Goal: Information Seeking & Learning: Learn about a topic

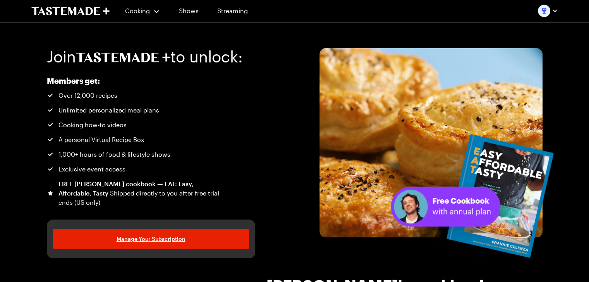
click at [544, 12] on img "button" at bounding box center [544, 11] width 12 height 12
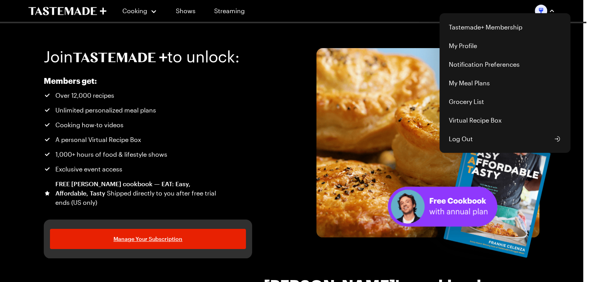
click at [544, 12] on img "button" at bounding box center [541, 11] width 12 height 12
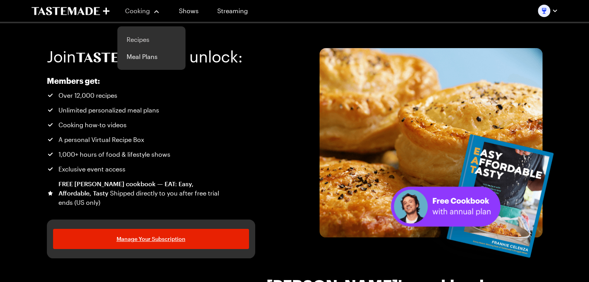
click at [137, 43] on link "Recipes" at bounding box center [151, 39] width 59 height 17
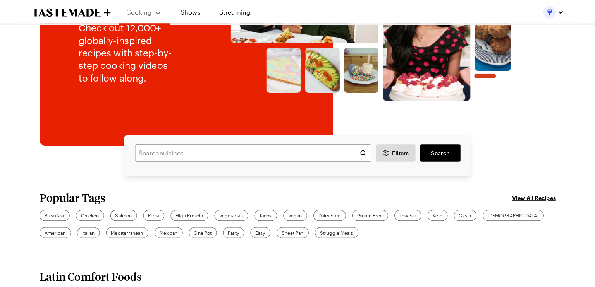
scroll to position [39, 0]
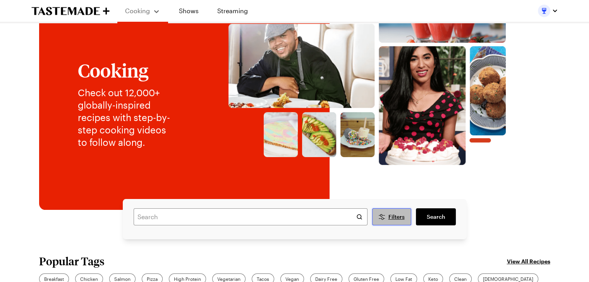
click at [396, 211] on button "Filters" at bounding box center [391, 216] width 39 height 17
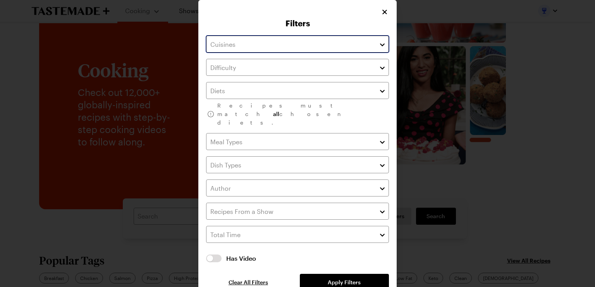
click at [262, 43] on input "text" at bounding box center [297, 44] width 183 height 17
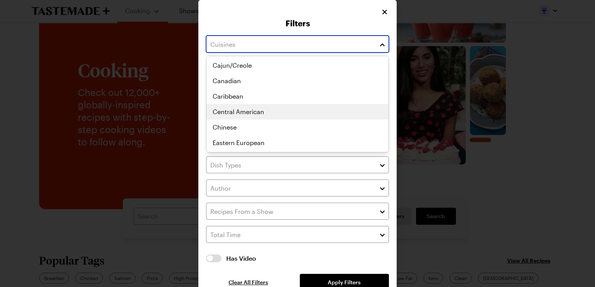
scroll to position [116, 0]
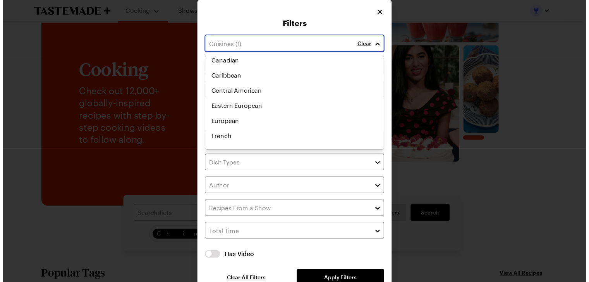
scroll to position [135, 0]
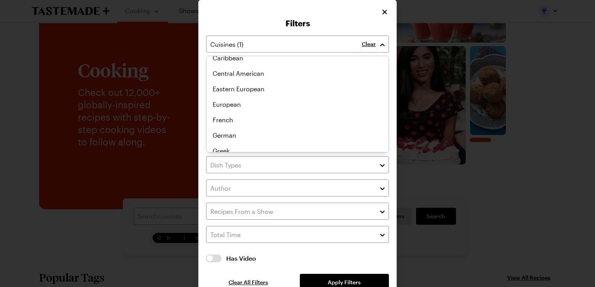
click at [350, 262] on div "Clear Recipes must match all chosen diets. Has Video Has Video Clear All Filter…" at bounding box center [297, 164] width 183 height 256
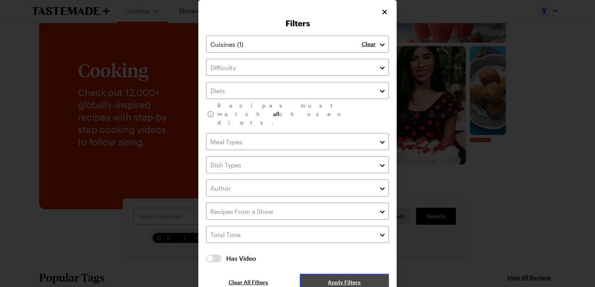
click at [346, 279] on span "Apply Filters" at bounding box center [344, 283] width 33 height 8
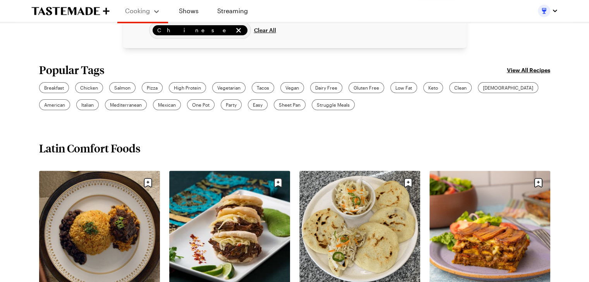
scroll to position [232, 0]
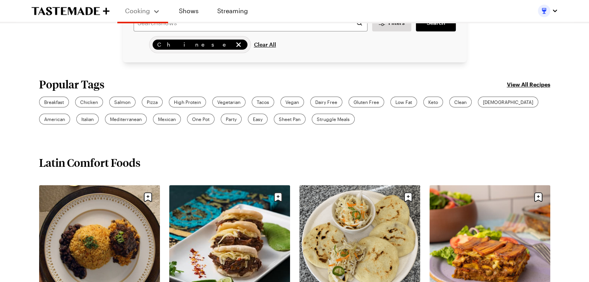
click at [170, 44] on span "Chinese" at bounding box center [195, 44] width 76 height 9
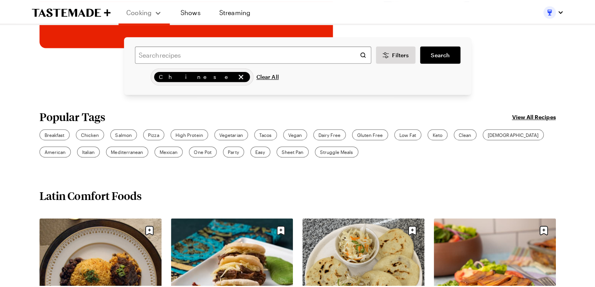
scroll to position [194, 0]
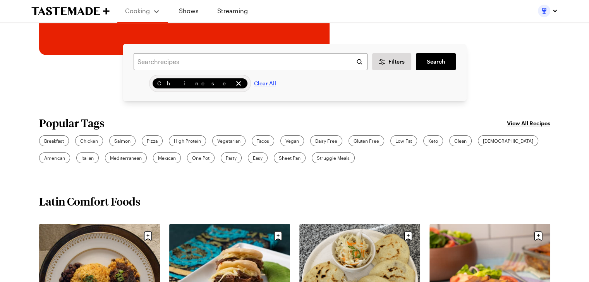
click at [254, 81] on span "Clear All" at bounding box center [265, 83] width 22 height 8
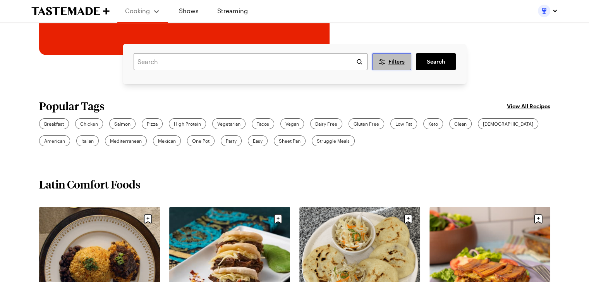
click at [390, 56] on button "Filters" at bounding box center [391, 61] width 39 height 17
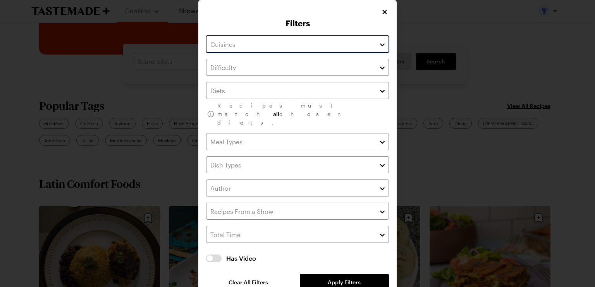
click at [306, 43] on input "text" at bounding box center [297, 44] width 183 height 17
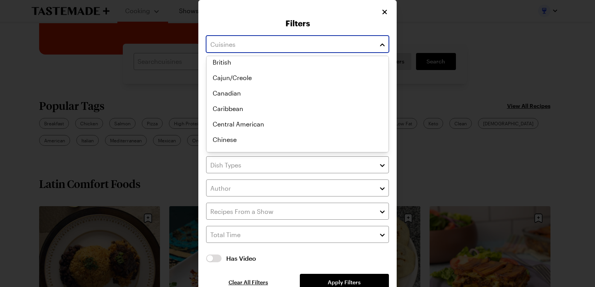
scroll to position [77, 0]
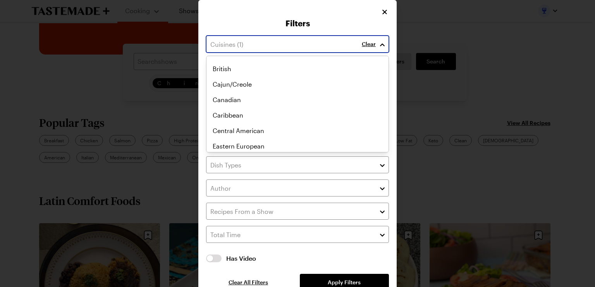
click at [234, 73] on div "Chinese [DEMOGRAPHIC_DATA] Asian Australian British Cajun/Creole Canadian Carib…" at bounding box center [297, 26] width 182 height 93
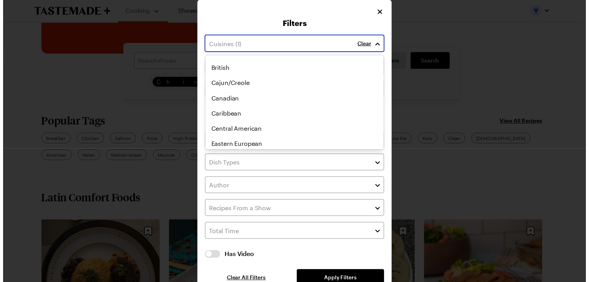
scroll to position [96, 0]
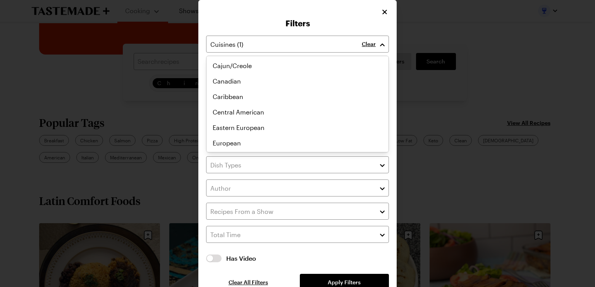
click at [333, 266] on div "Clear Recipes must match all chosen diets. Has Video Has Video Clear All Filter…" at bounding box center [297, 164] width 183 height 256
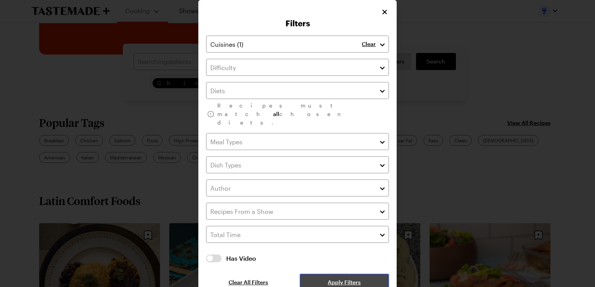
click at [335, 279] on span "Apply Filters" at bounding box center [344, 283] width 33 height 8
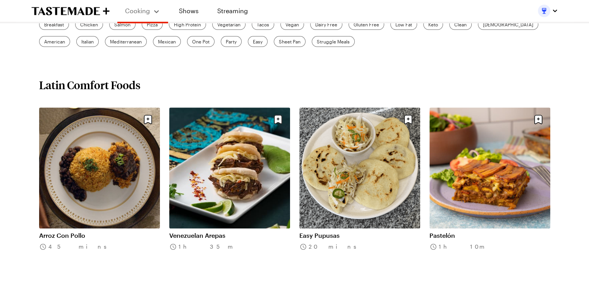
scroll to position [116, 0]
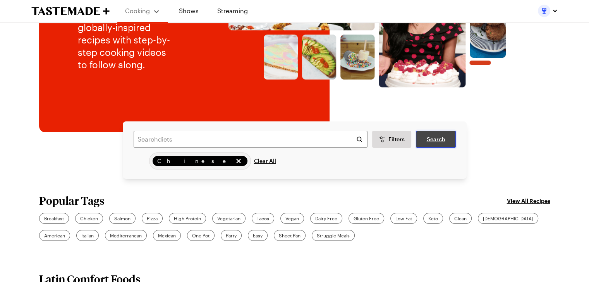
click at [438, 140] on span "Search" at bounding box center [435, 139] width 19 height 8
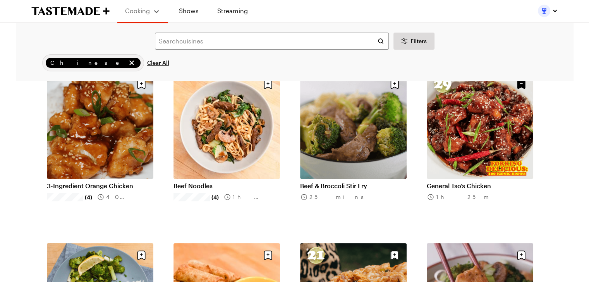
scroll to position [39, 0]
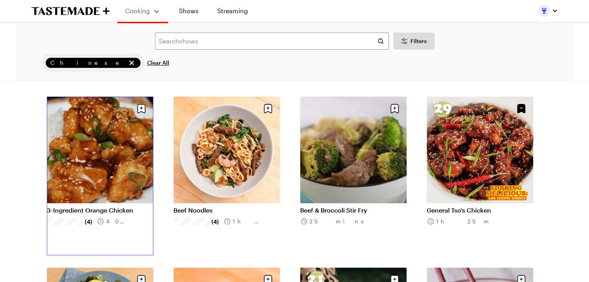
click at [87, 210] on link "3-Ingredient Orange Chicken" at bounding box center [100, 210] width 106 height 8
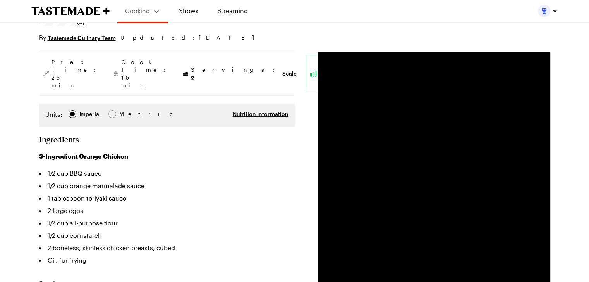
scroll to position [116, 0]
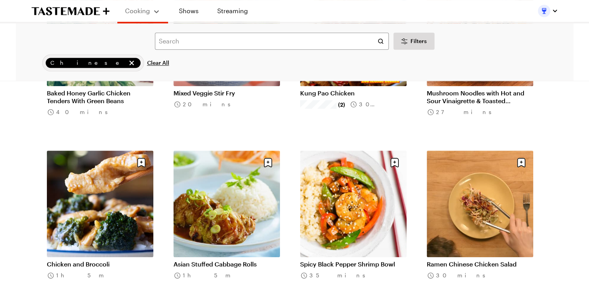
scroll to position [852, 0]
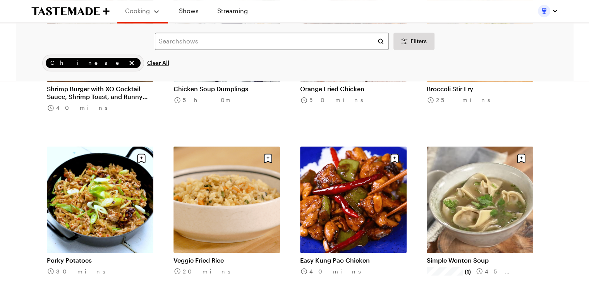
scroll to position [1394, 0]
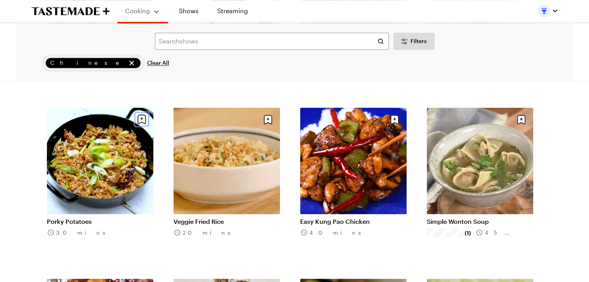
click at [143, 119] on icon "Save recipe" at bounding box center [141, 118] width 8 height 9
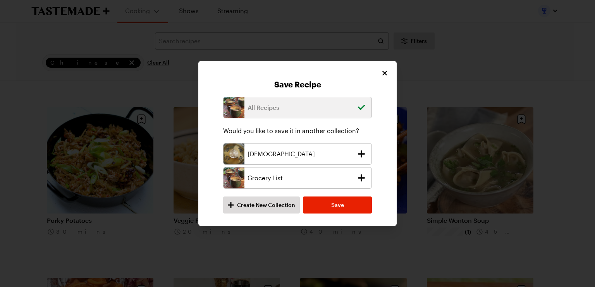
click at [282, 153] on p "[DEMOGRAPHIC_DATA]" at bounding box center [299, 153] width 105 height 9
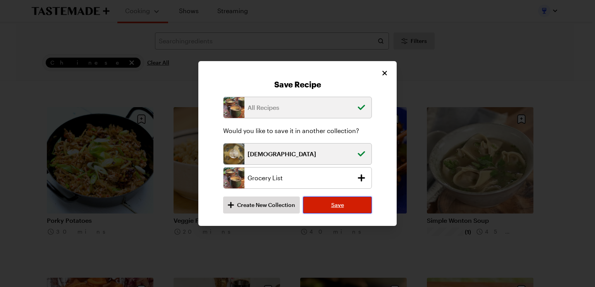
click at [325, 204] on button "Save" at bounding box center [337, 205] width 69 height 17
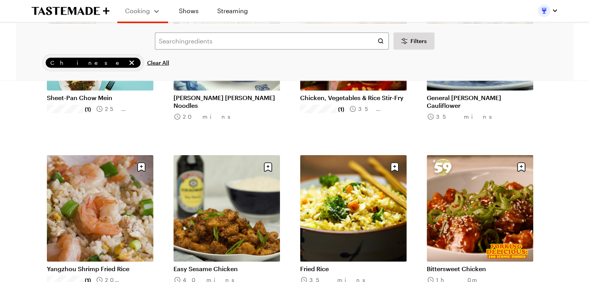
scroll to position [1897, 0]
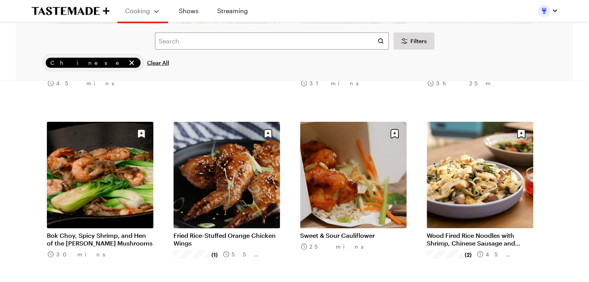
scroll to position [2246, 0]
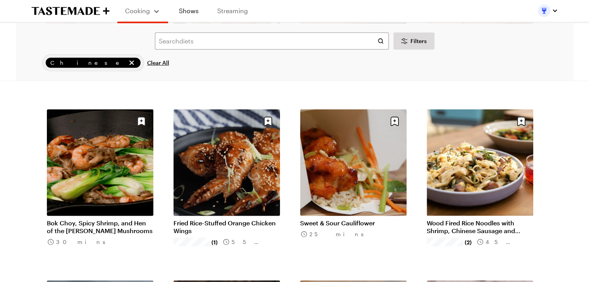
scroll to position [116, 0]
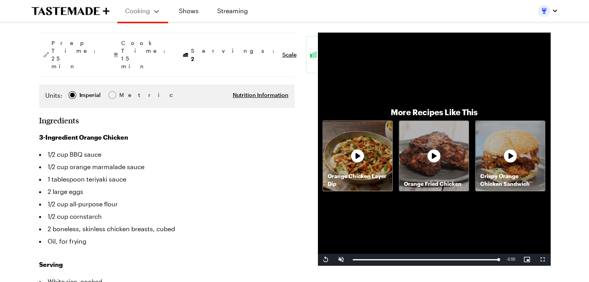
click at [218, 160] on li "1/2 cup orange marmalade sauce" at bounding box center [167, 166] width 256 height 12
click at [278, 115] on section "Ingredients 3-Ingredient Orange Chicken 1/2 cup BBQ sauce 1/2 cup orange marmal…" at bounding box center [167, 246] width 256 height 262
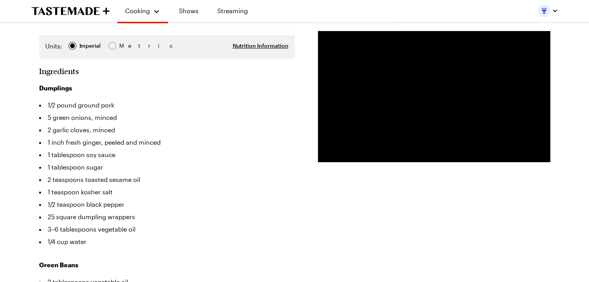
scroll to position [194, 0]
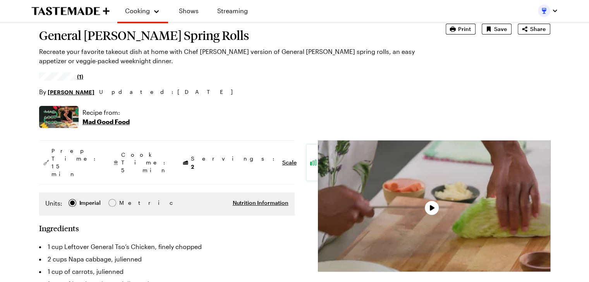
type textarea "x"
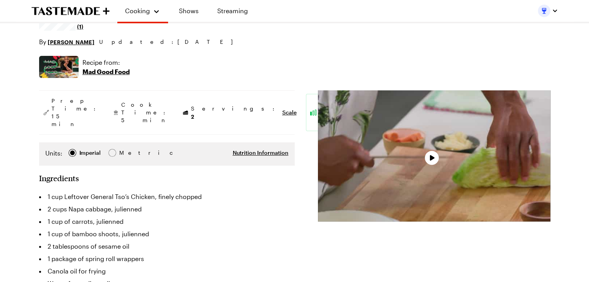
scroll to position [116, 0]
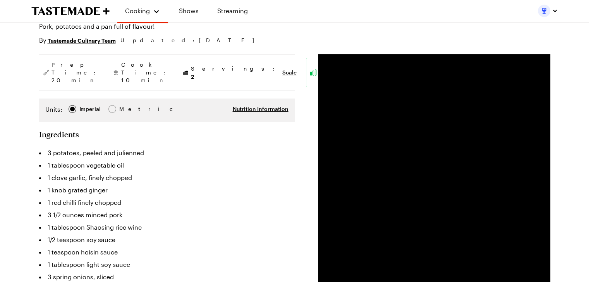
scroll to position [116, 0]
